Goal: Information Seeking & Learning: Learn about a topic

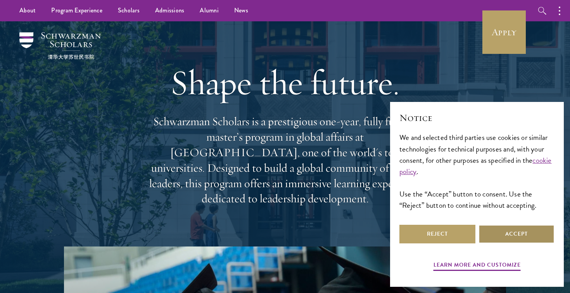
click at [495, 238] on button "Accept" at bounding box center [516, 234] width 76 height 19
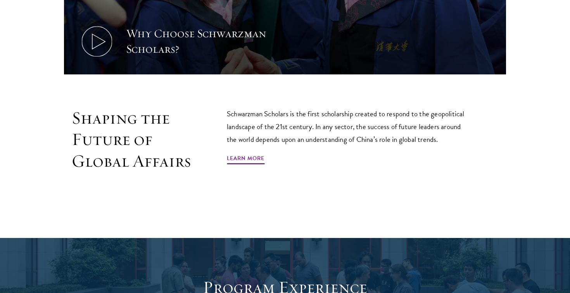
scroll to position [422, 0]
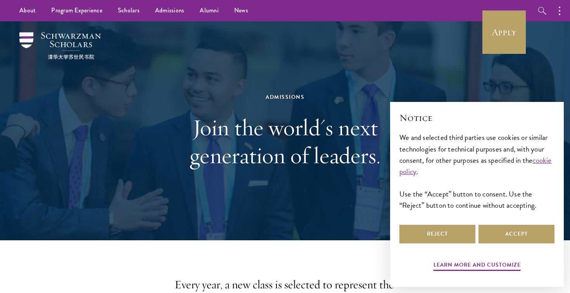
click at [512, 245] on div "Learn more and customize Reject Accept" at bounding box center [476, 248] width 155 height 50
click at [512, 238] on button "Accept" at bounding box center [516, 234] width 76 height 19
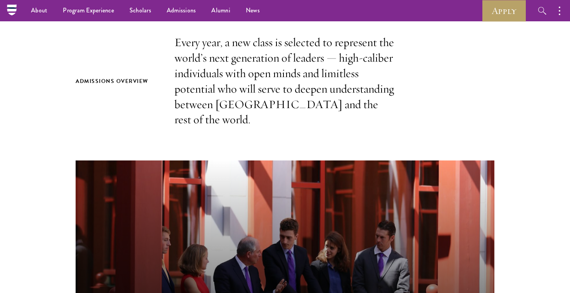
scroll to position [236, 0]
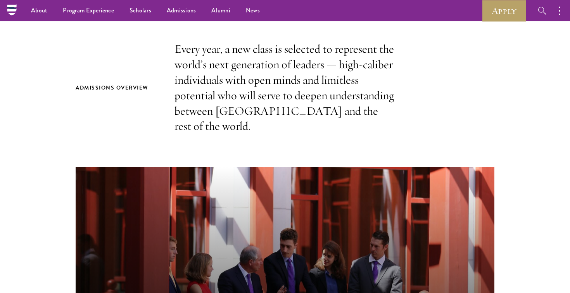
drag, startPoint x: 279, startPoint y: 69, endPoint x: 333, endPoint y: 104, distance: 64.2
click at [284, 71] on p "Every year, a new class is selected to represent the world’s next generation of…" at bounding box center [284, 87] width 221 height 93
click at [333, 104] on p "Every year, a new class is selected to represent the world’s next generation of…" at bounding box center [284, 87] width 221 height 93
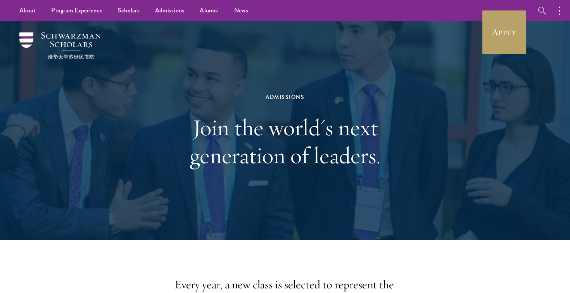
scroll to position [0, 0]
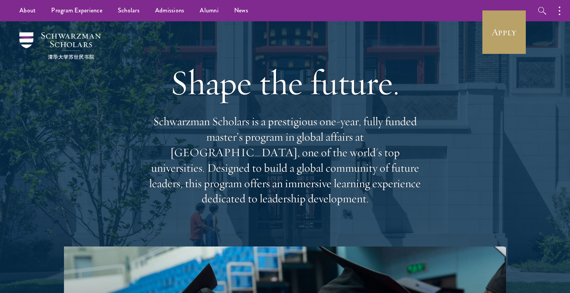
scroll to position [20, 0]
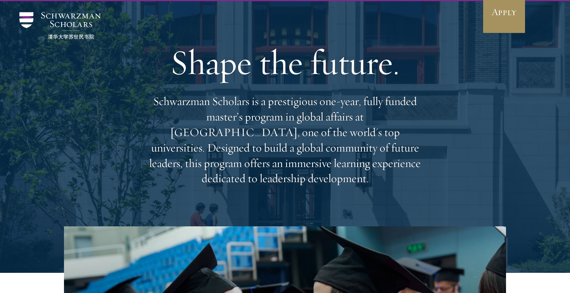
click at [500, 21] on link "Apply" at bounding box center [503, 11] width 43 height 43
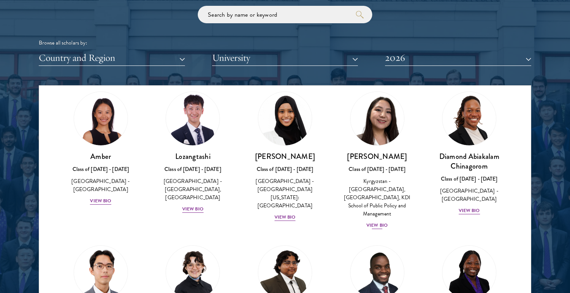
scroll to position [25, 0]
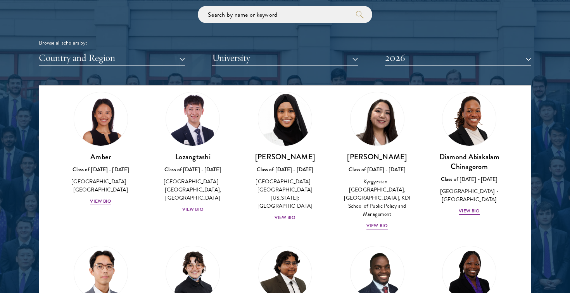
click at [286, 214] on div "View Bio" at bounding box center [284, 217] width 21 height 7
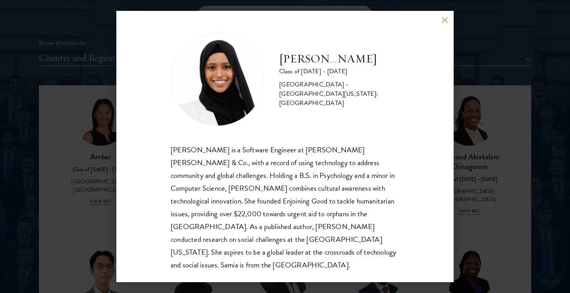
scroll to position [1, 0]
click at [528, 117] on div "Samia Abdi Class of 2025 - 2026 United States of America - University of Minnes…" at bounding box center [285, 146] width 570 height 293
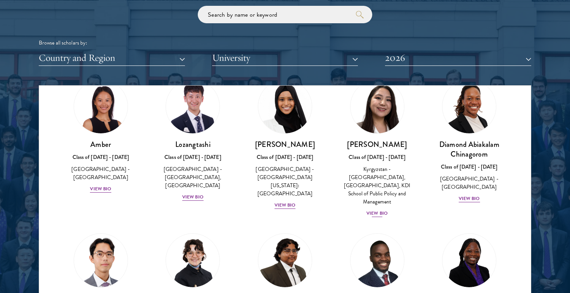
scroll to position [43, 0]
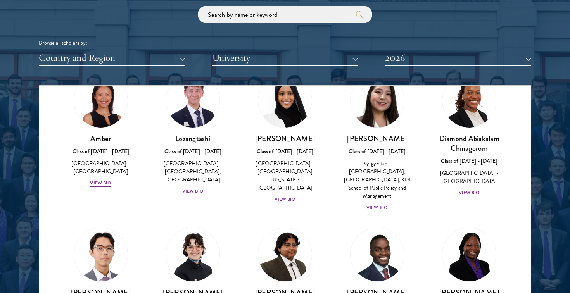
click at [380, 204] on div "View Bio" at bounding box center [376, 207] width 21 height 7
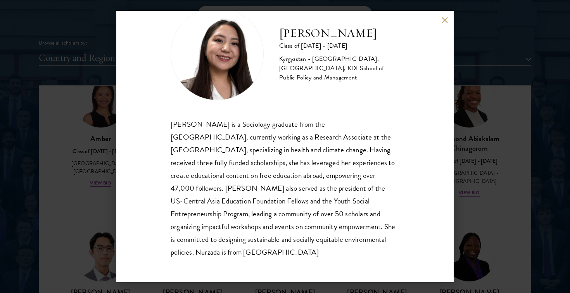
scroll to position [26, 0]
click at [519, 187] on div "Nurzada Abdivalieva Class of 2025 - 2026 Kyrgyzstan - American University of Ce…" at bounding box center [285, 146] width 570 height 293
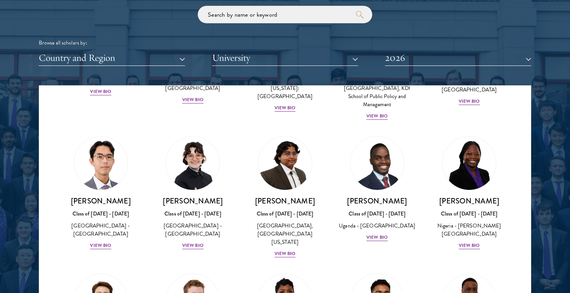
scroll to position [149, 0]
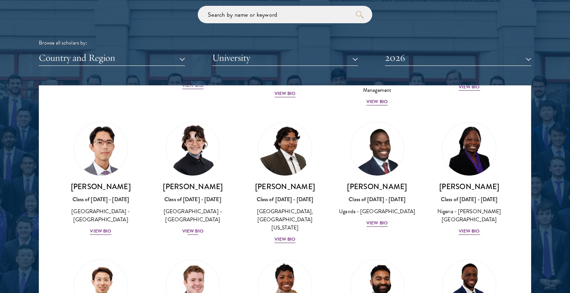
click at [190, 228] on div "View Bio" at bounding box center [192, 231] width 21 height 7
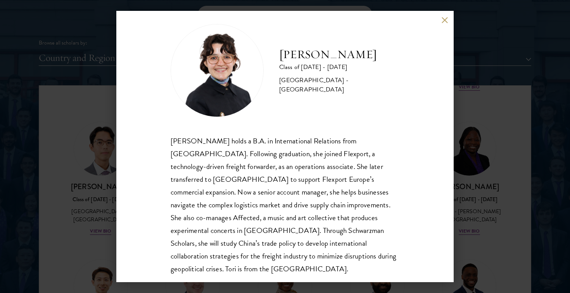
scroll to position [10, 0]
click at [102, 186] on div "Victoria Agostini Class of 2025 - 2026 United States of America - Pomona Colleg…" at bounding box center [285, 146] width 570 height 293
